Goal: Task Accomplishment & Management: Manage account settings

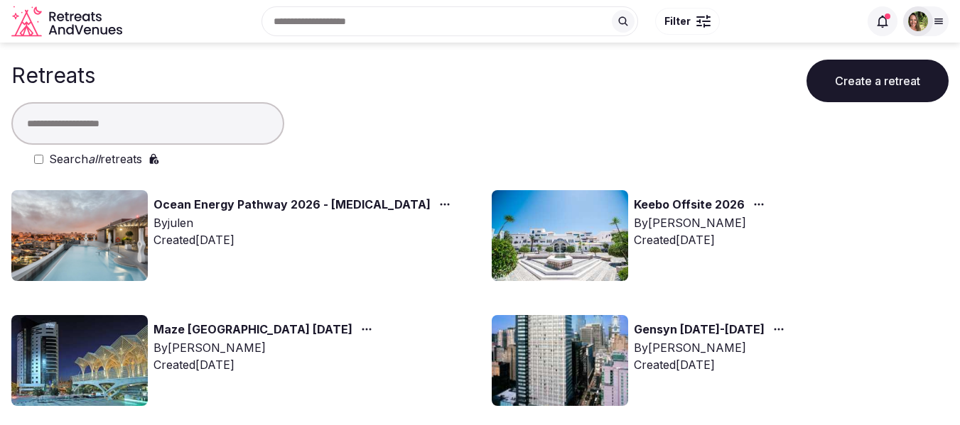
click at [175, 118] on input "text" at bounding box center [147, 123] width 273 height 43
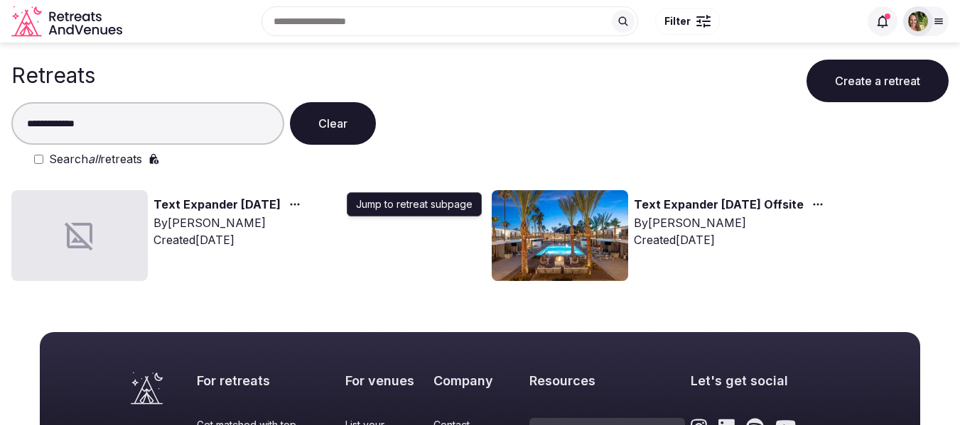
type input "**********"
click at [300, 202] on icon "button" at bounding box center [294, 204] width 11 height 11
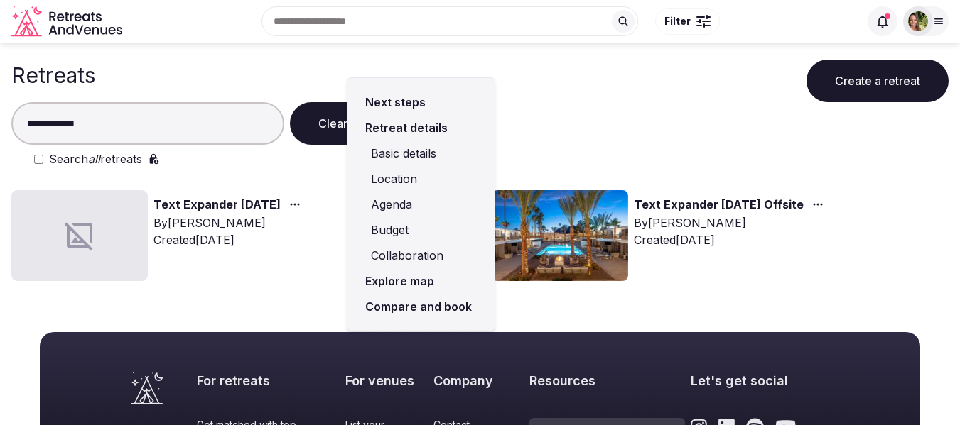
click at [391, 300] on link "Compare and book" at bounding box center [421, 307] width 124 height 26
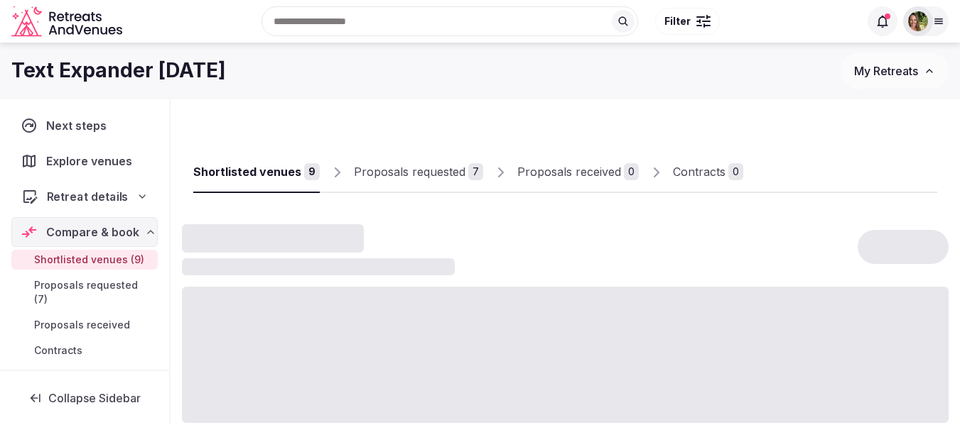
click at [77, 201] on span "Retreat details" at bounding box center [88, 196] width 82 height 17
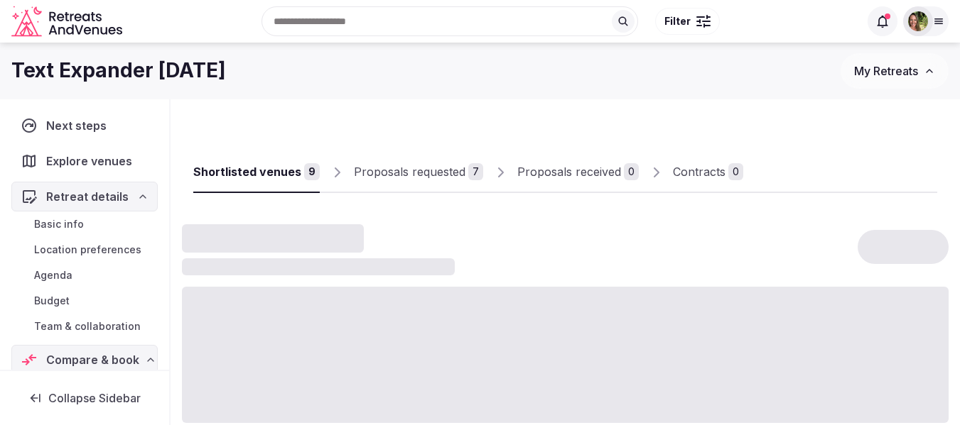
click at [65, 327] on span "Team & collaboration" at bounding box center [87, 327] width 107 height 14
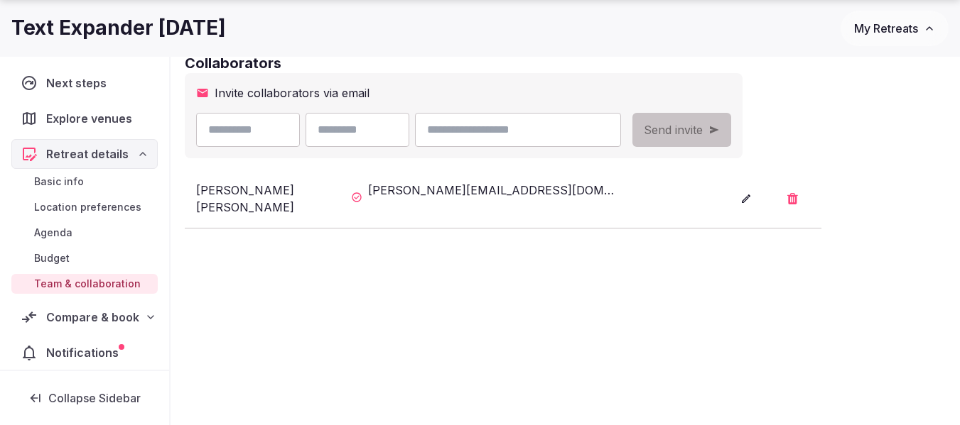
scroll to position [284, 0]
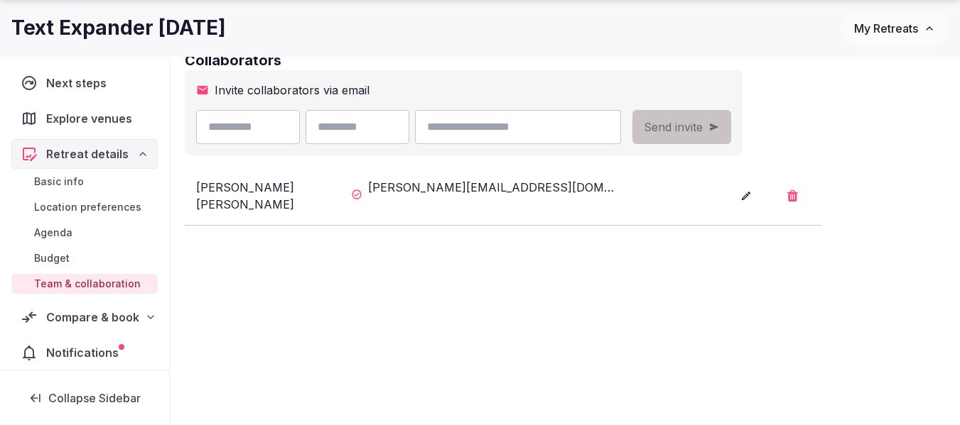
click at [292, 134] on input "text" at bounding box center [248, 127] width 104 height 34
type input "******"
type input "*****"
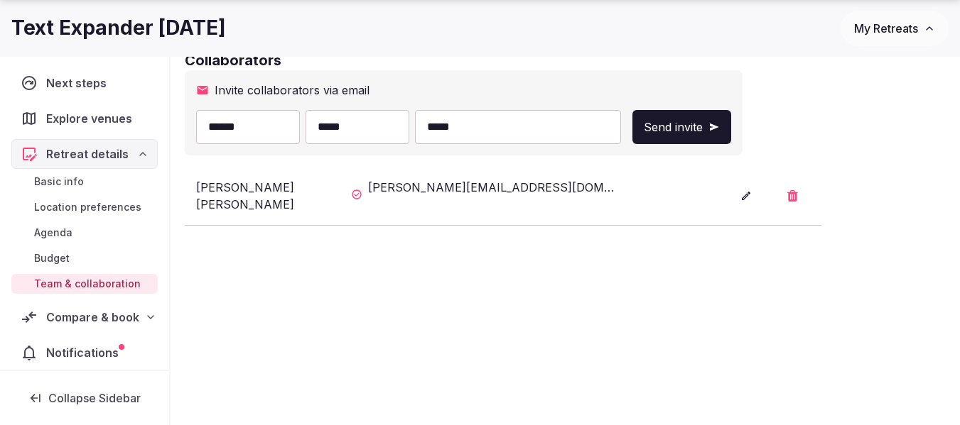
type input "**********"
click at [731, 124] on button "Send invite" at bounding box center [681, 127] width 99 height 34
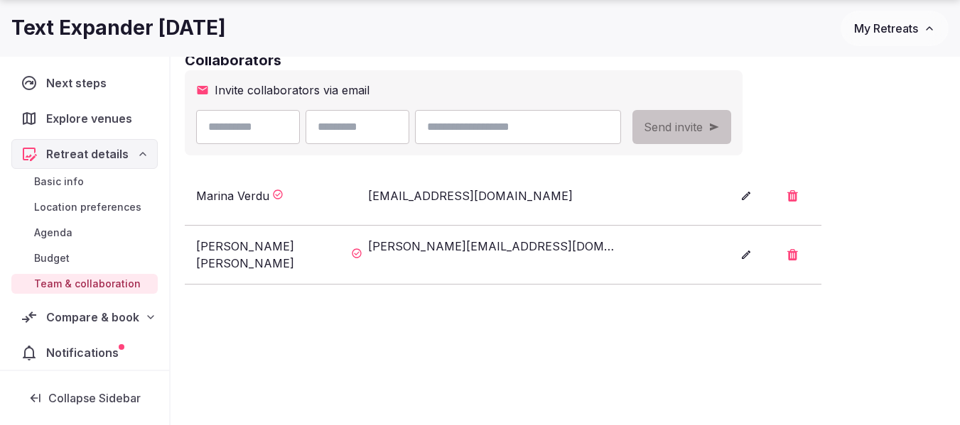
click at [64, 320] on span "Compare & book" at bounding box center [92, 317] width 93 height 17
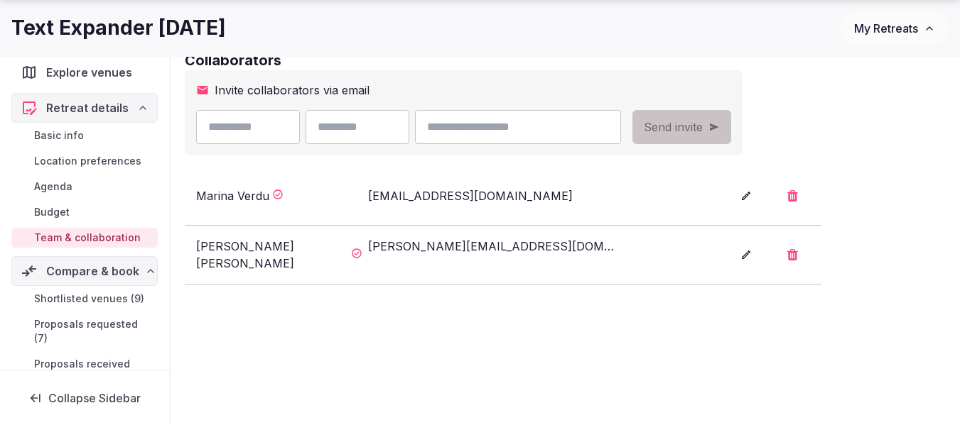
scroll to position [71, 0]
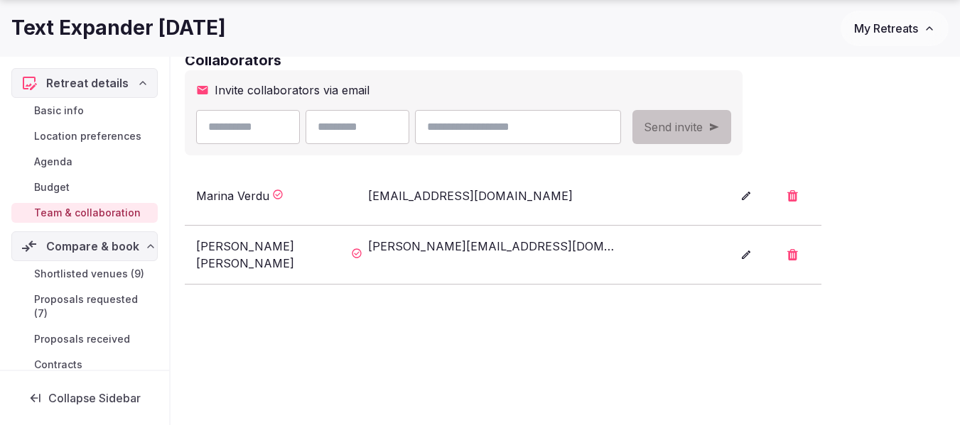
click at [84, 300] on span "Proposals requested (7)" at bounding box center [93, 307] width 118 height 28
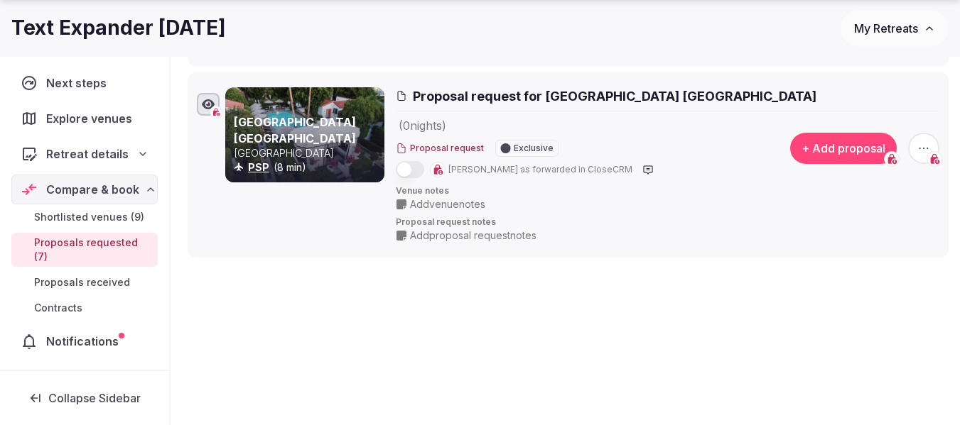
scroll to position [1370, 0]
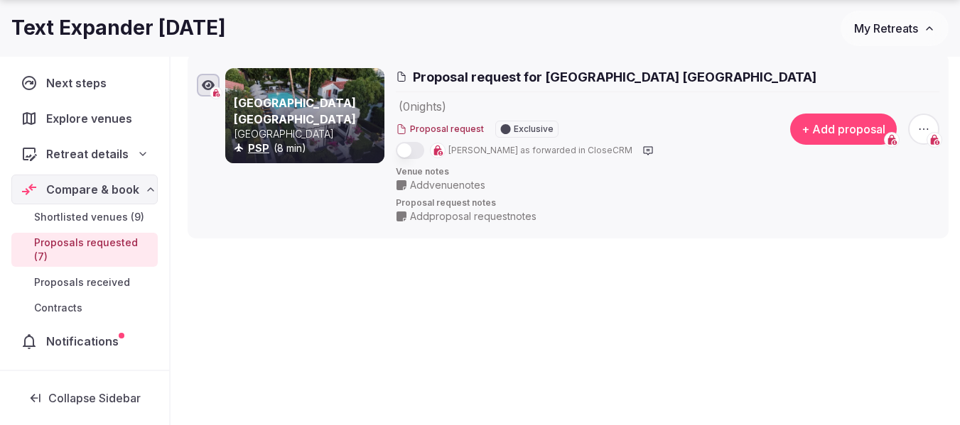
click at [900, 32] on span "My Retreats" at bounding box center [886, 28] width 64 height 14
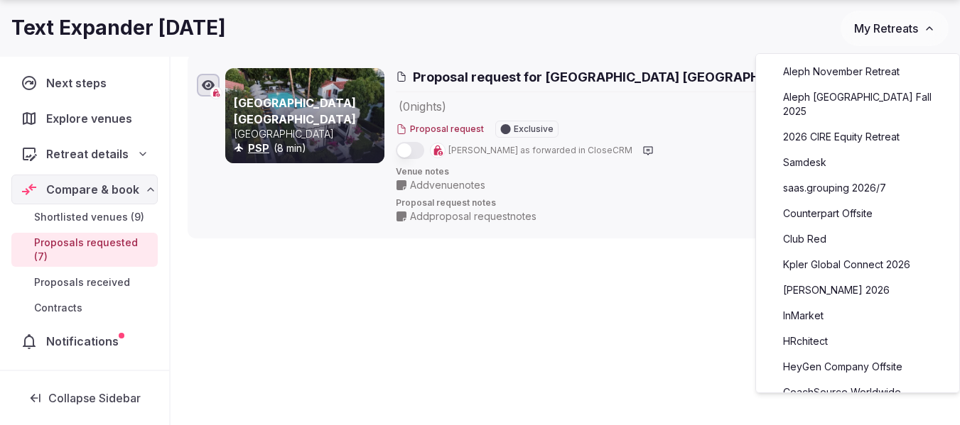
scroll to position [497, 0]
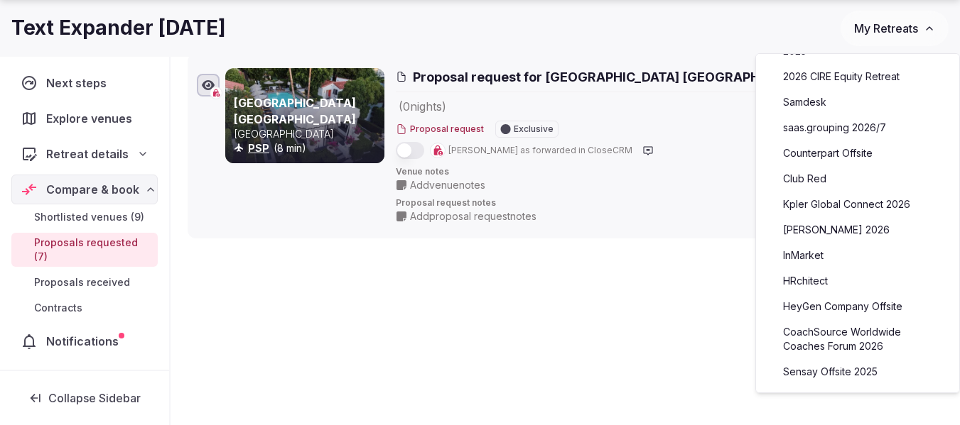
click at [846, 321] on link "CoachSource Worldwide Coaches Forum 2026" at bounding box center [857, 339] width 175 height 37
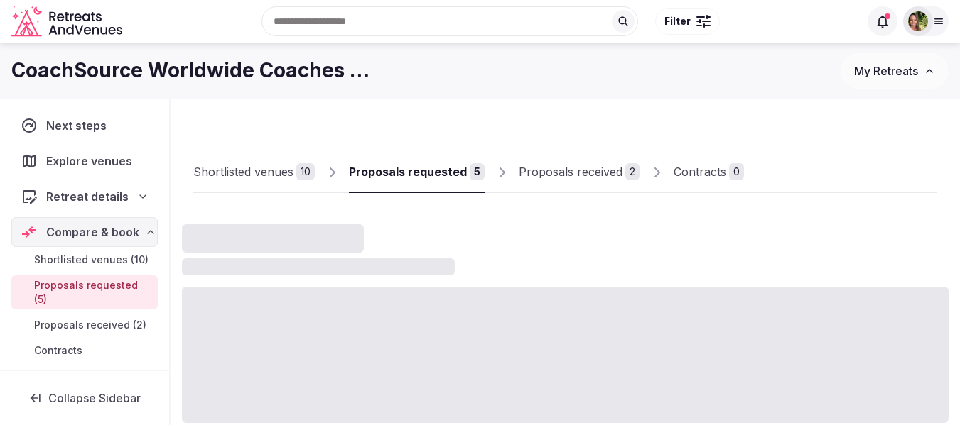
click at [541, 174] on div "Proposals received" at bounding box center [570, 171] width 104 height 17
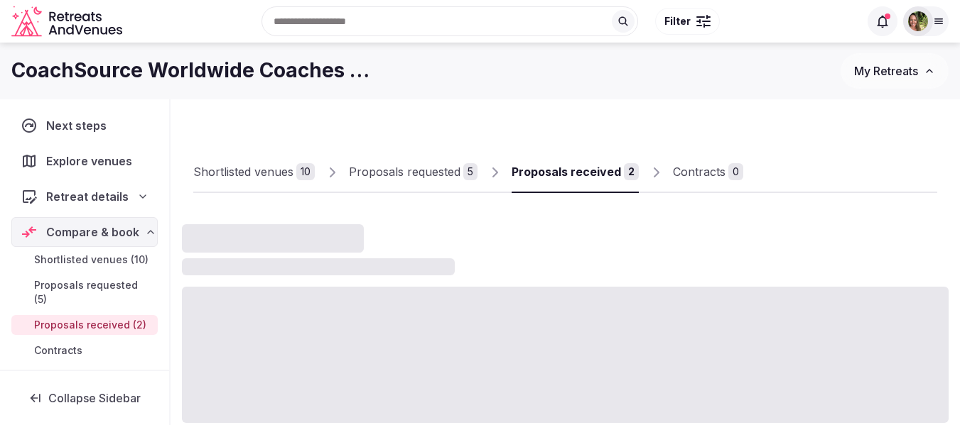
click at [541, 174] on div "Proposals received" at bounding box center [565, 171] width 109 height 17
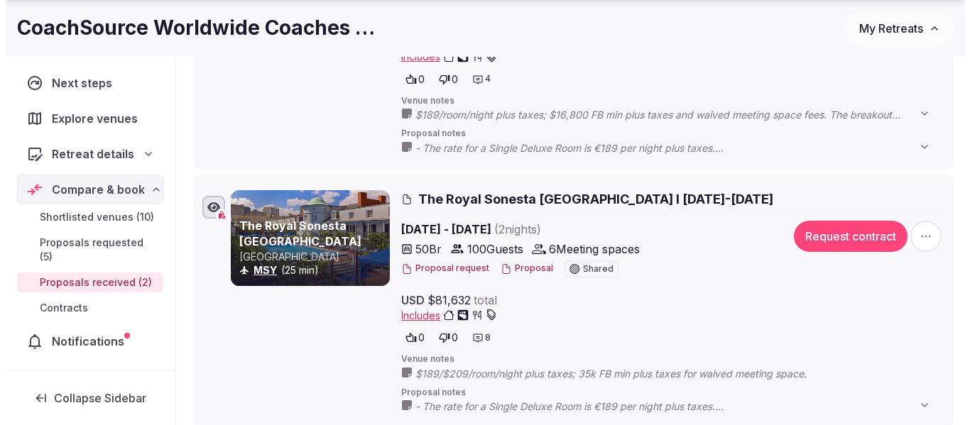
scroll to position [355, 0]
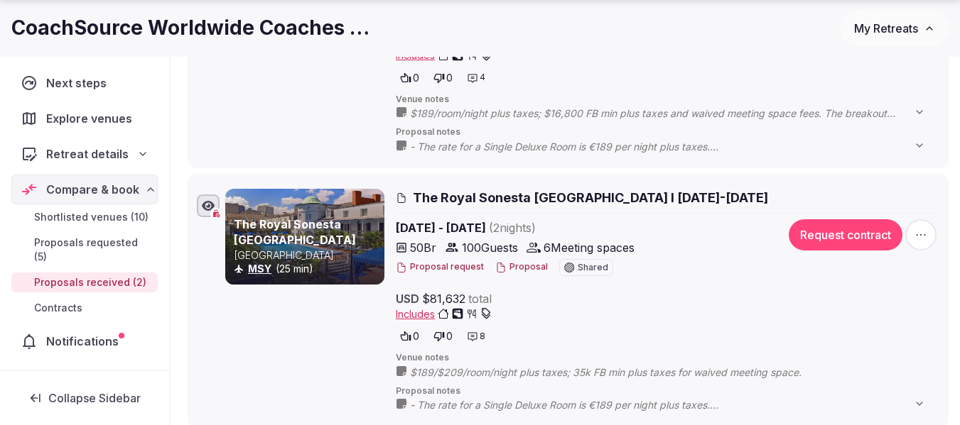
click at [518, 263] on button "Proposal" at bounding box center [521, 267] width 53 height 12
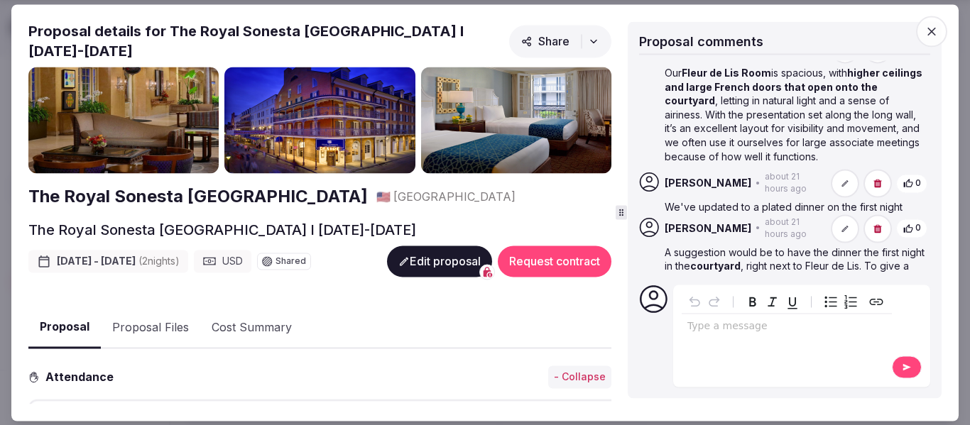
scroll to position [781, 0]
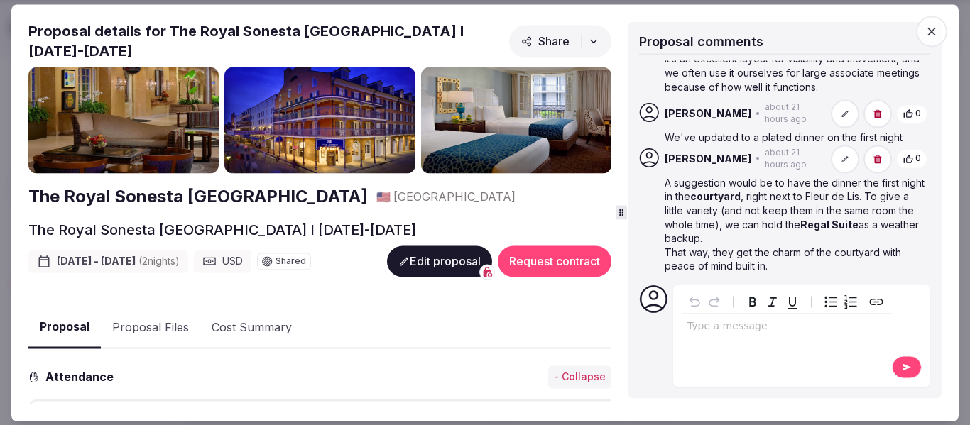
click at [148, 328] on button "Proposal Files" at bounding box center [150, 328] width 99 height 41
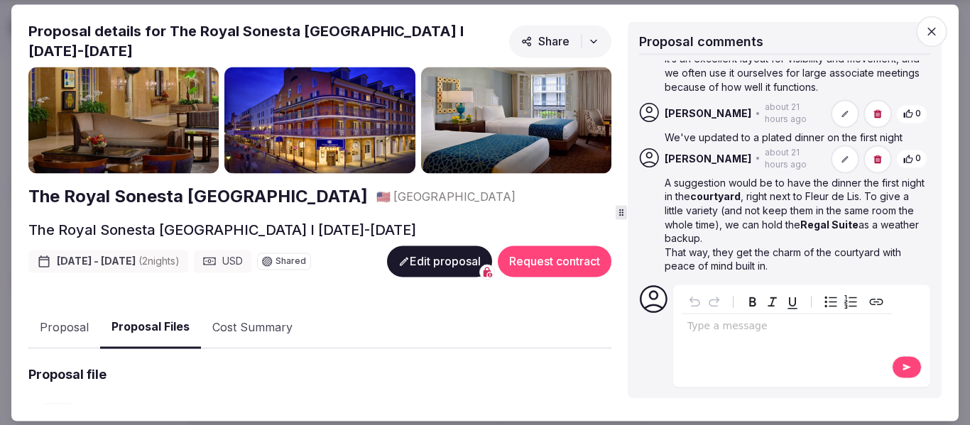
scroll to position [364, 0]
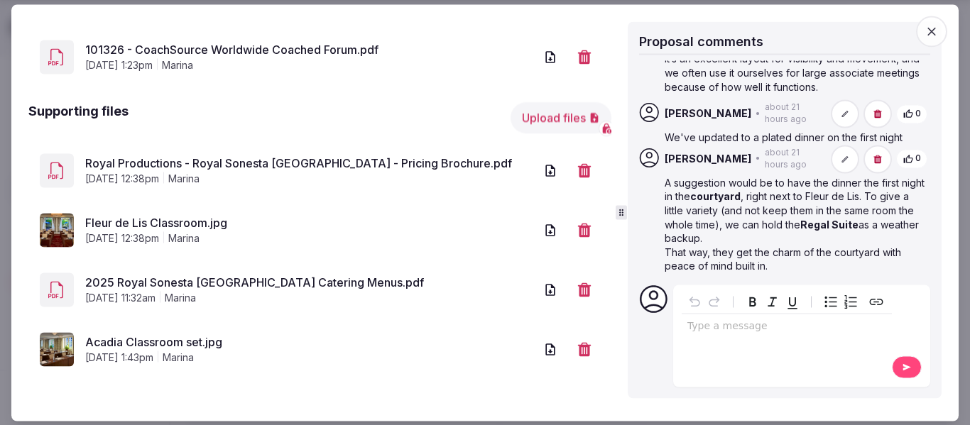
click at [537, 115] on button "Upload files" at bounding box center [561, 118] width 101 height 31
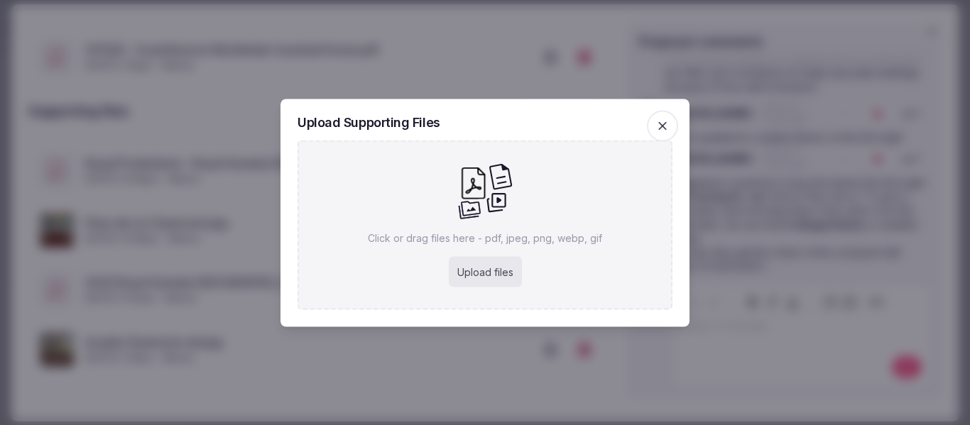
click at [477, 259] on div "Upload files" at bounding box center [485, 271] width 73 height 31
type input "**********"
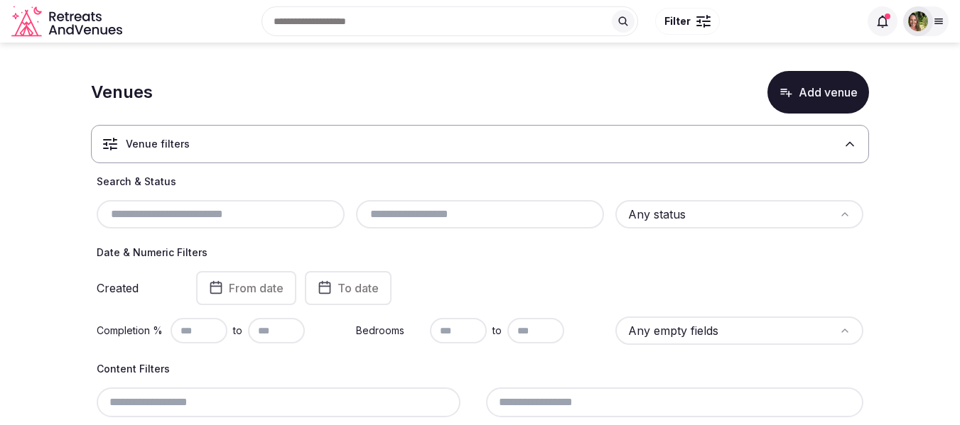
click at [184, 214] on input "text" at bounding box center [220, 214] width 237 height 17
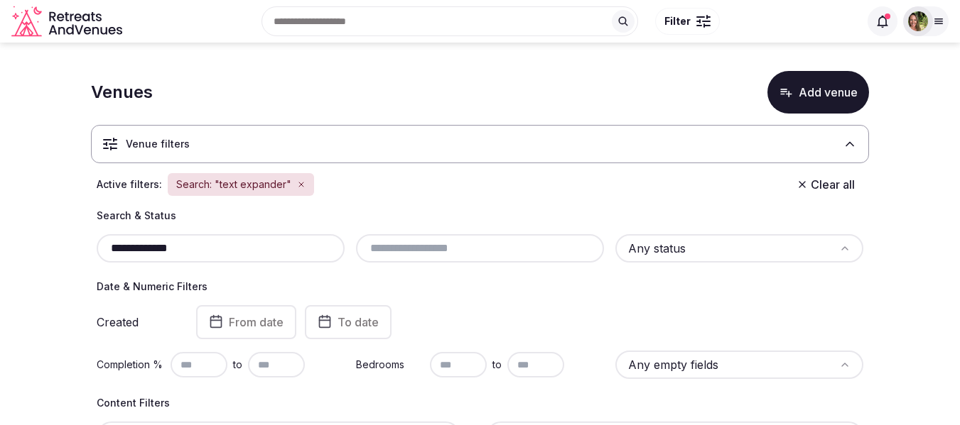
type input "**********"
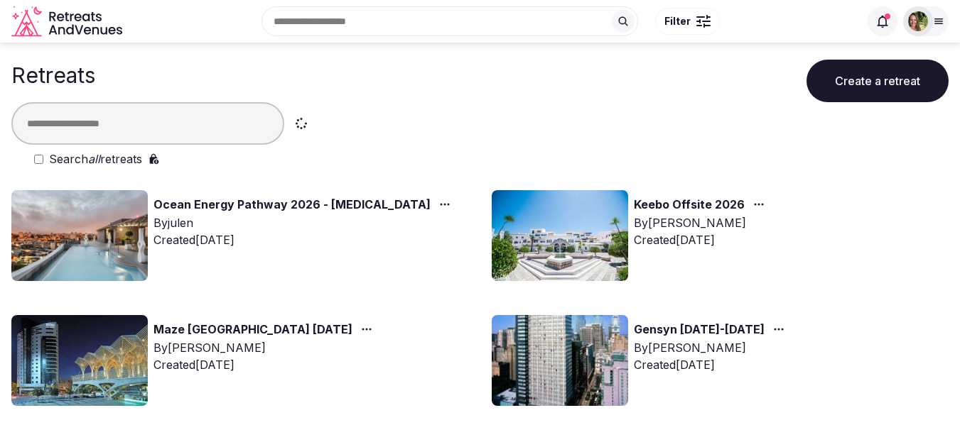
click at [168, 128] on input "text" at bounding box center [147, 123] width 273 height 43
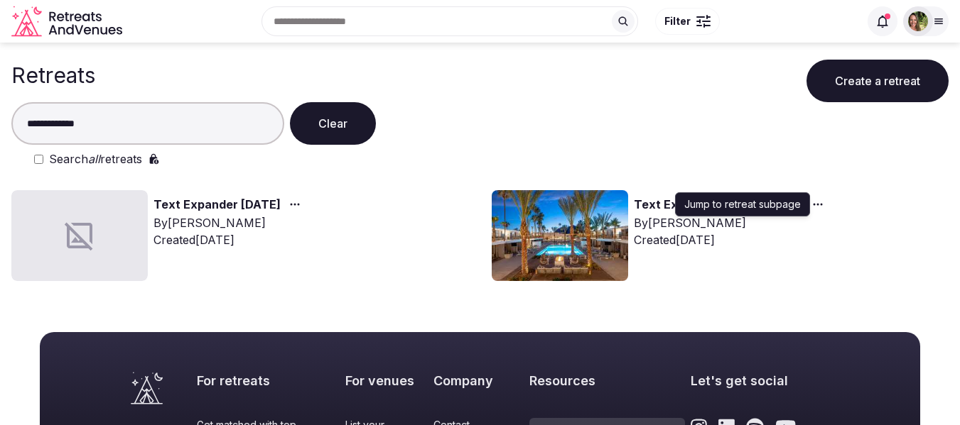
type input "**********"
click at [823, 202] on icon "button" at bounding box center [817, 204] width 11 height 11
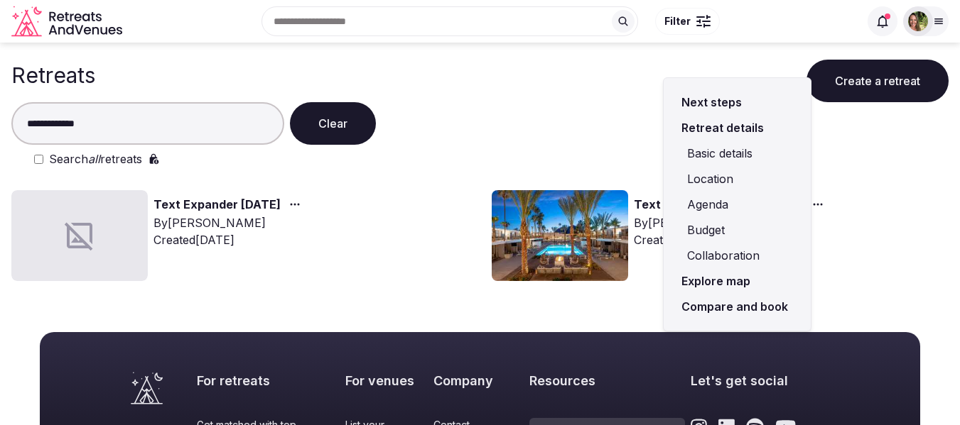
click at [720, 306] on link "Compare and book" at bounding box center [737, 307] width 124 height 26
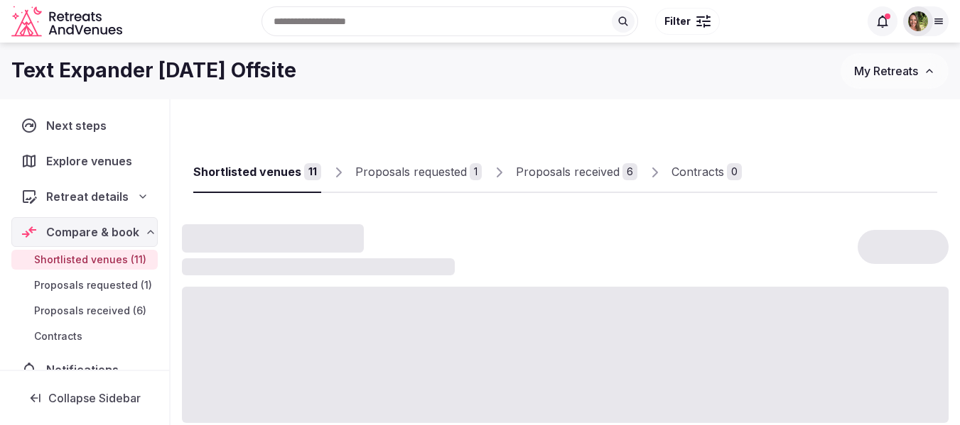
click at [549, 173] on div "Proposals received" at bounding box center [568, 171] width 104 height 17
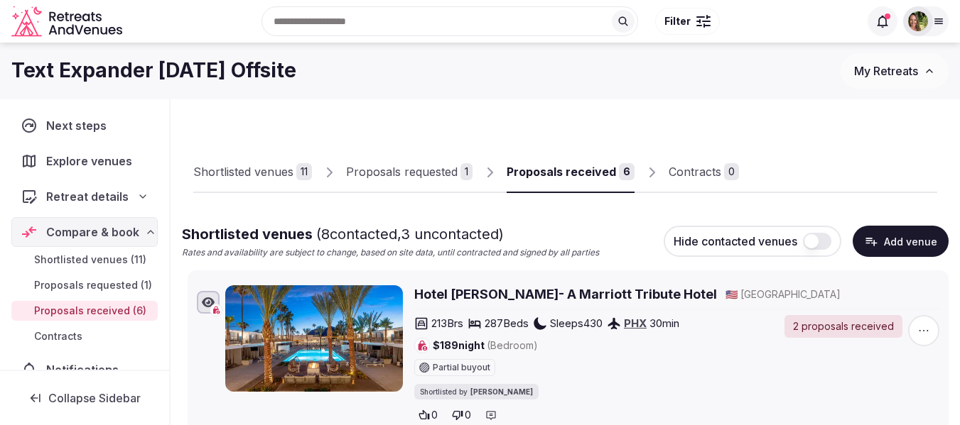
click at [572, 170] on div "Proposals received" at bounding box center [560, 171] width 109 height 17
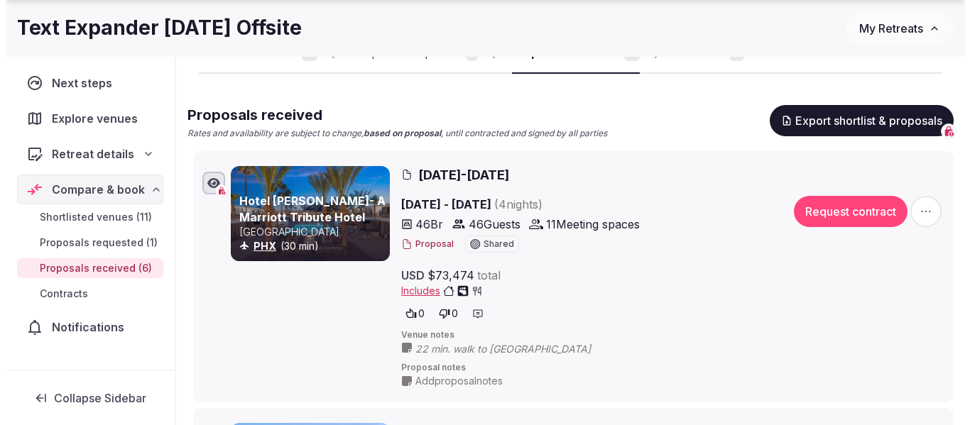
scroll to position [213, 0]
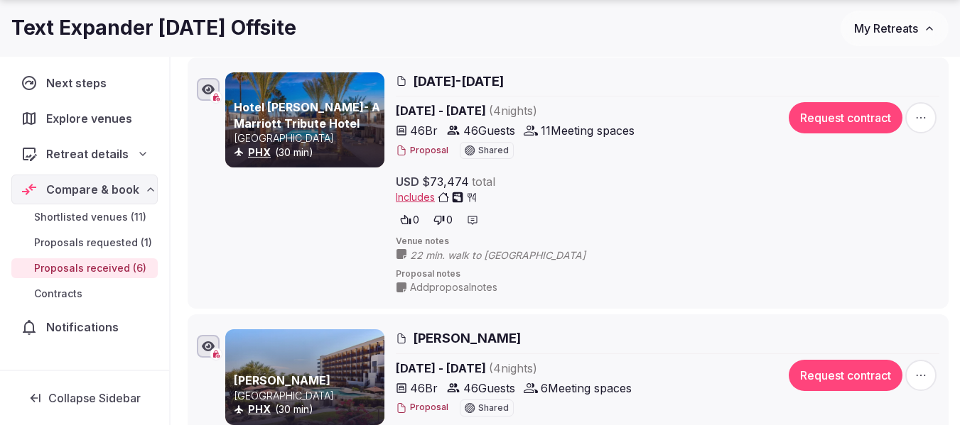
click at [418, 147] on button "Proposal" at bounding box center [422, 151] width 53 height 12
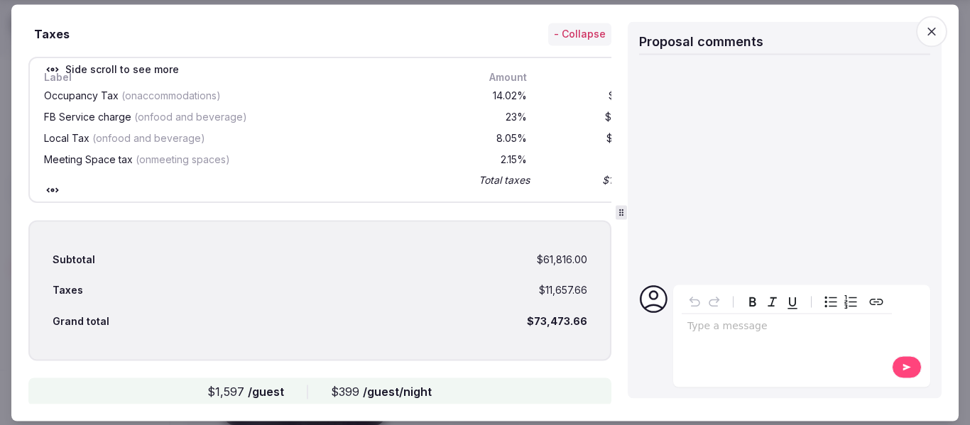
scroll to position [1894, 0]
